Goal: Task Accomplishment & Management: Complete application form

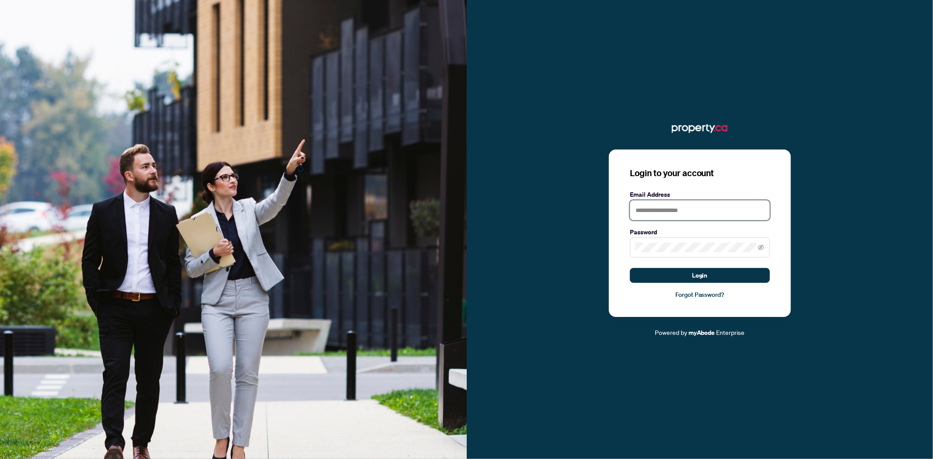
type input "**********"
click at [672, 215] on input "**********" at bounding box center [700, 210] width 140 height 20
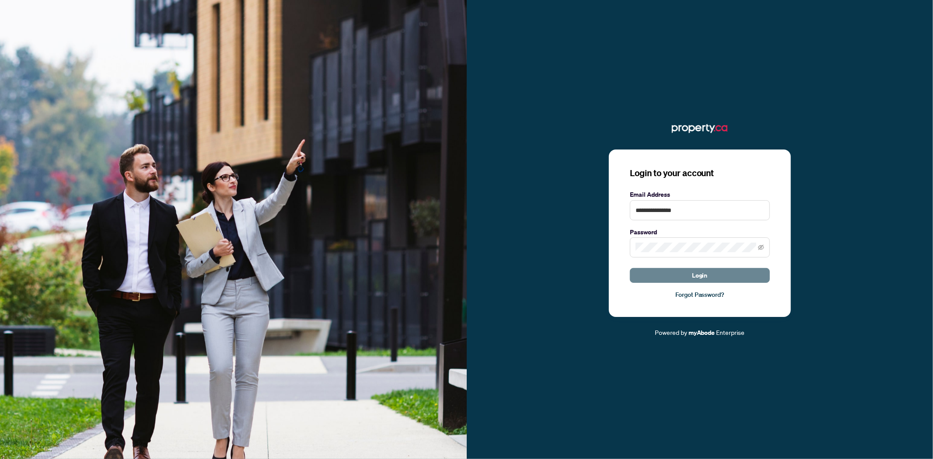
click at [657, 273] on button "Login" at bounding box center [700, 275] width 140 height 15
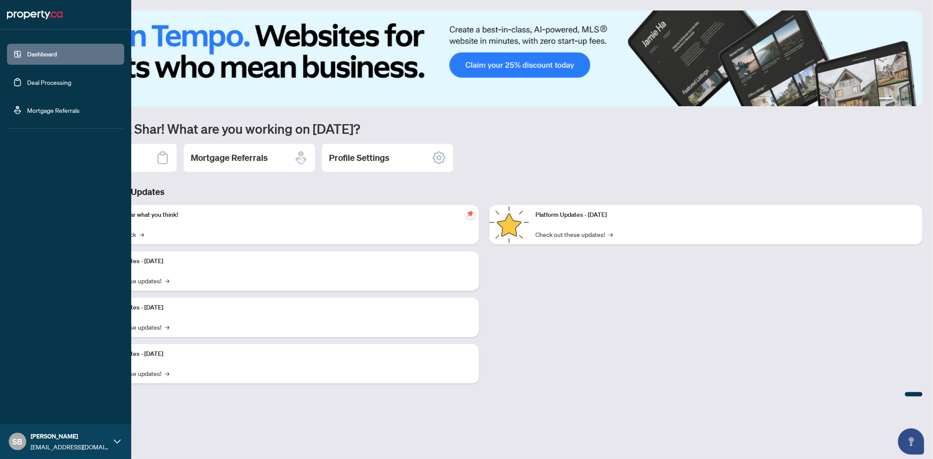
click at [27, 80] on link "Deal Processing" at bounding box center [49, 82] width 44 height 8
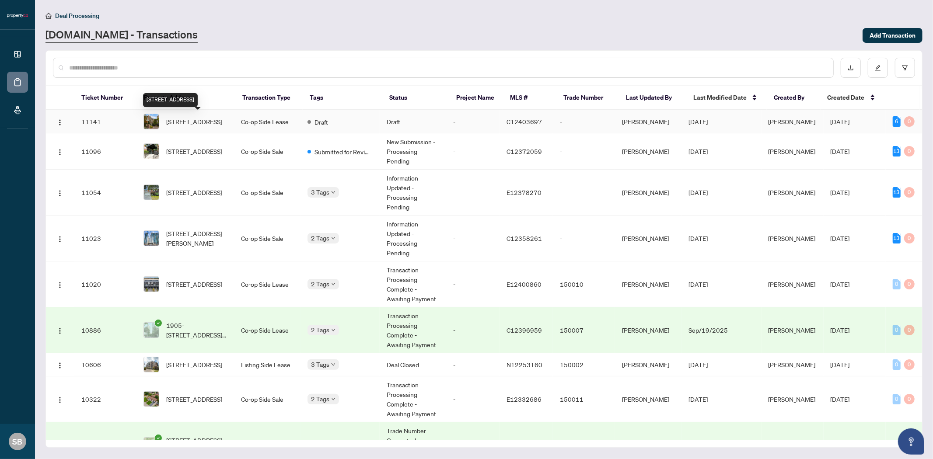
click at [195, 120] on span "[STREET_ADDRESS]" at bounding box center [194, 122] width 56 height 10
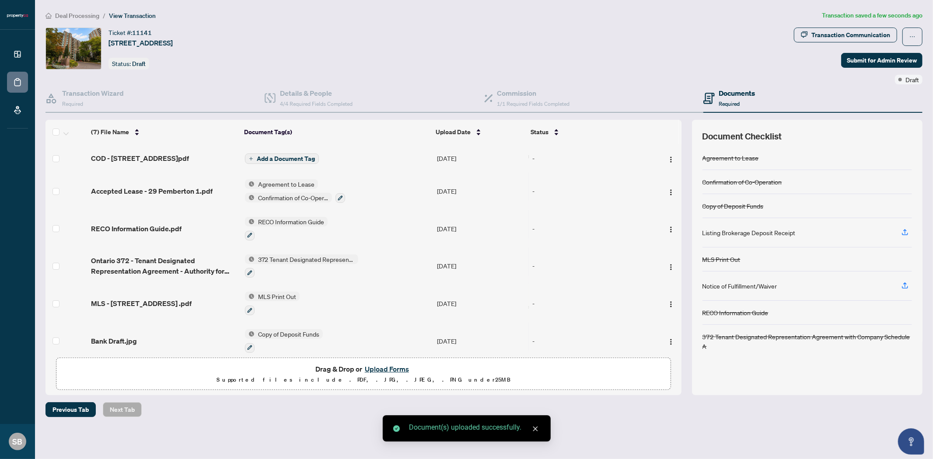
click at [264, 159] on span "Add a Document Tag" at bounding box center [286, 159] width 58 height 6
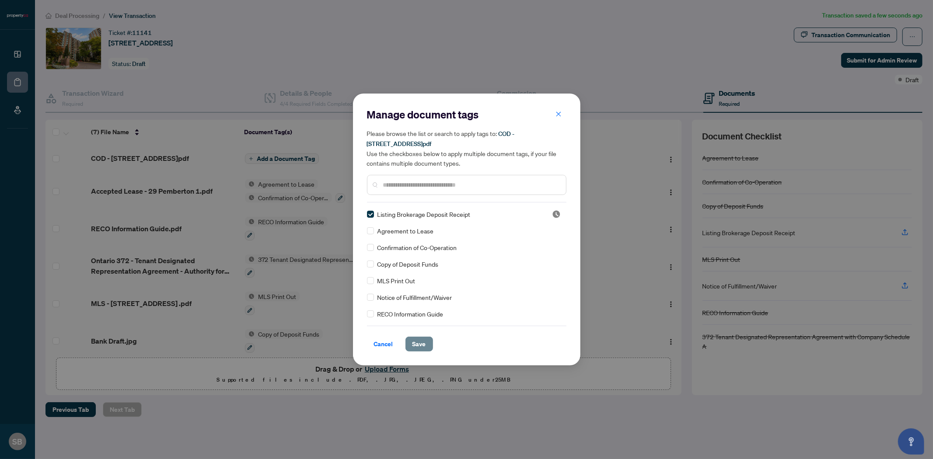
click at [426, 347] on button "Save" at bounding box center [420, 344] width 28 height 15
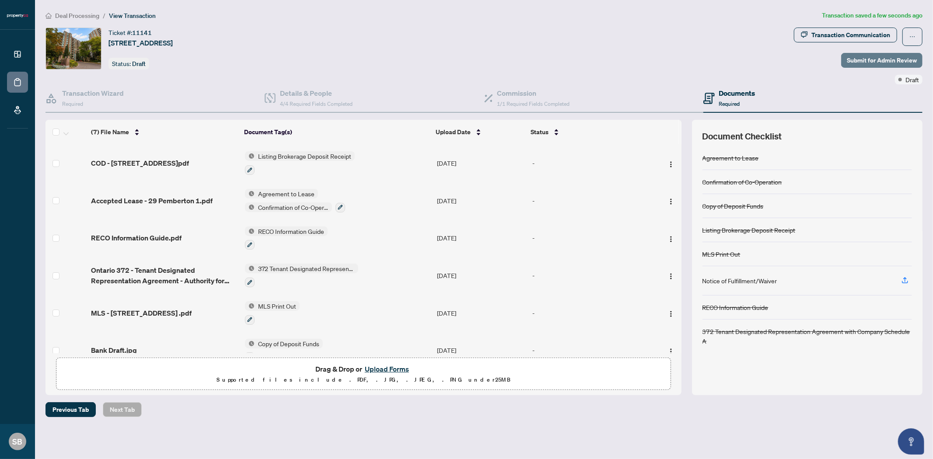
click at [871, 63] on span "Submit for Admin Review" at bounding box center [882, 60] width 70 height 14
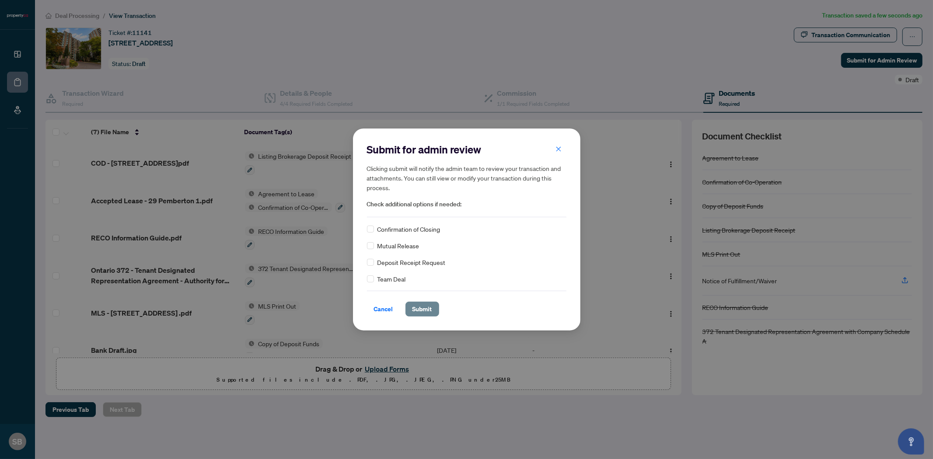
click at [425, 307] on span "Submit" at bounding box center [423, 309] width 20 height 14
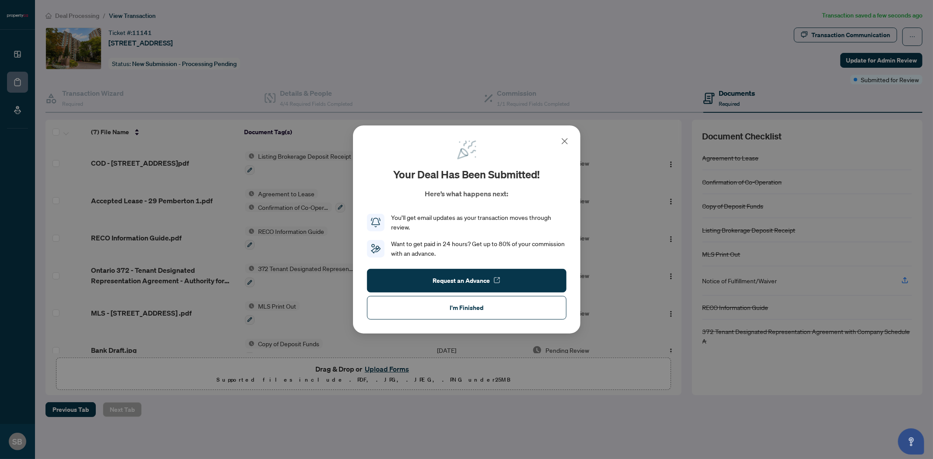
click at [425, 307] on button "I'm Finished" at bounding box center [466, 308] width 199 height 24
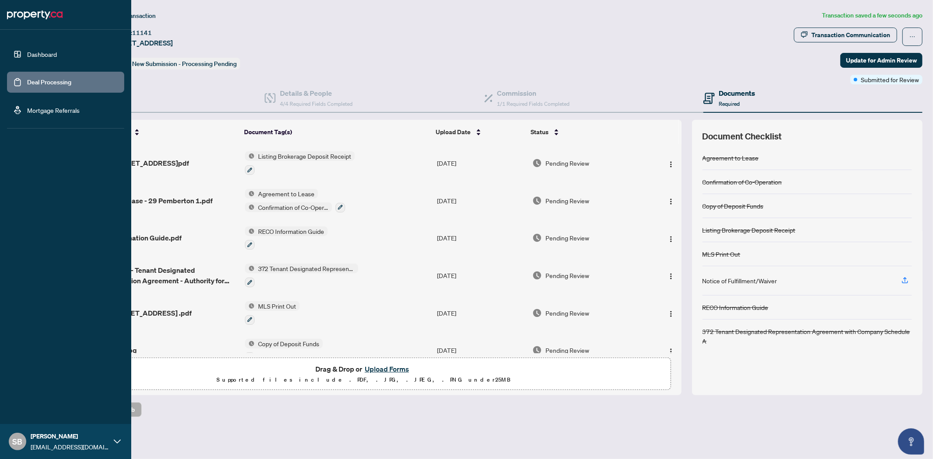
click at [27, 82] on link "Deal Processing" at bounding box center [49, 82] width 44 height 8
